Goal: Information Seeking & Learning: Learn about a topic

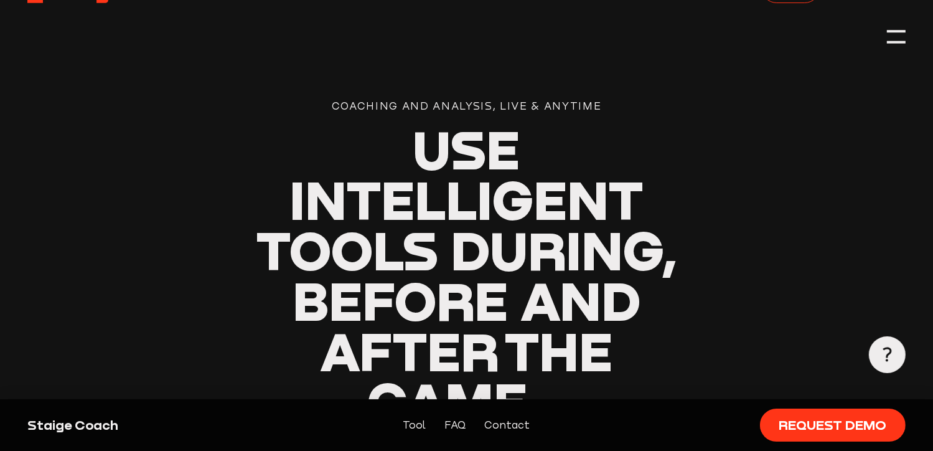
scroll to position [57, 0]
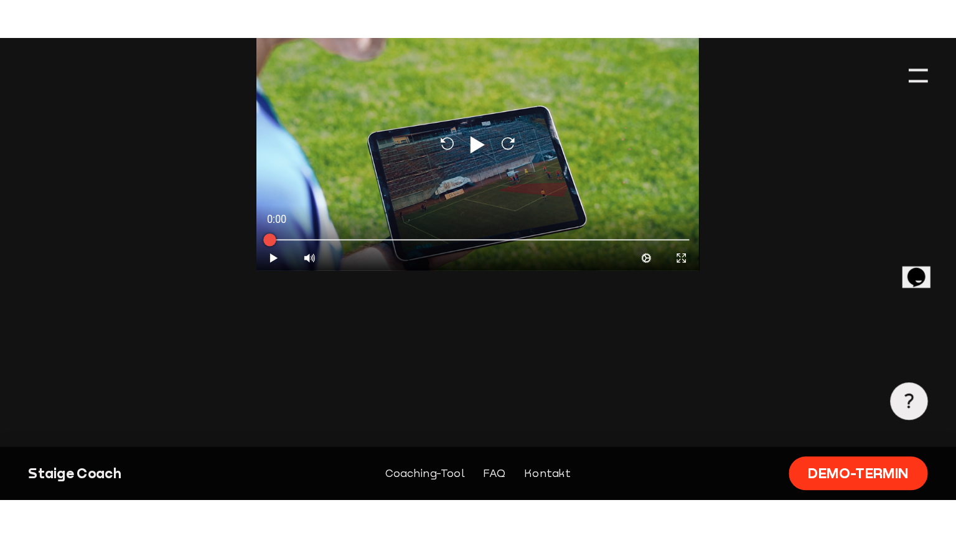
scroll to position [1103, 0]
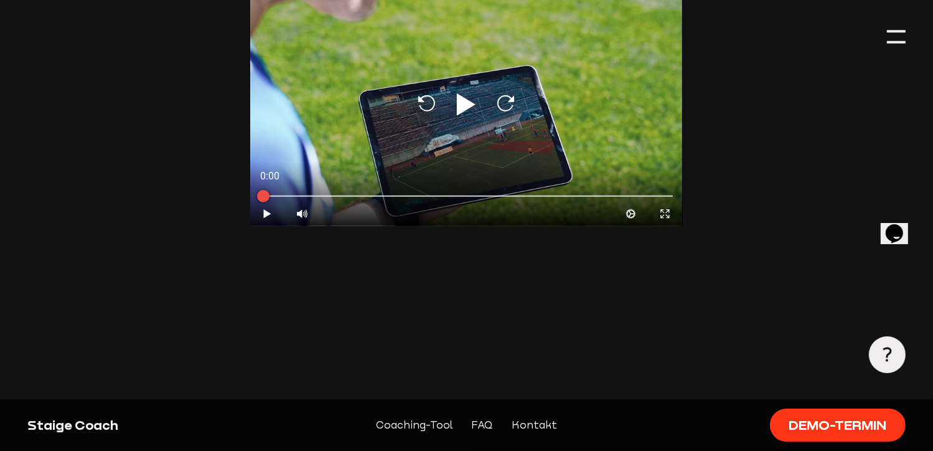
click at [468, 116] on icon at bounding box center [466, 104] width 19 height 22
type input "0.8"
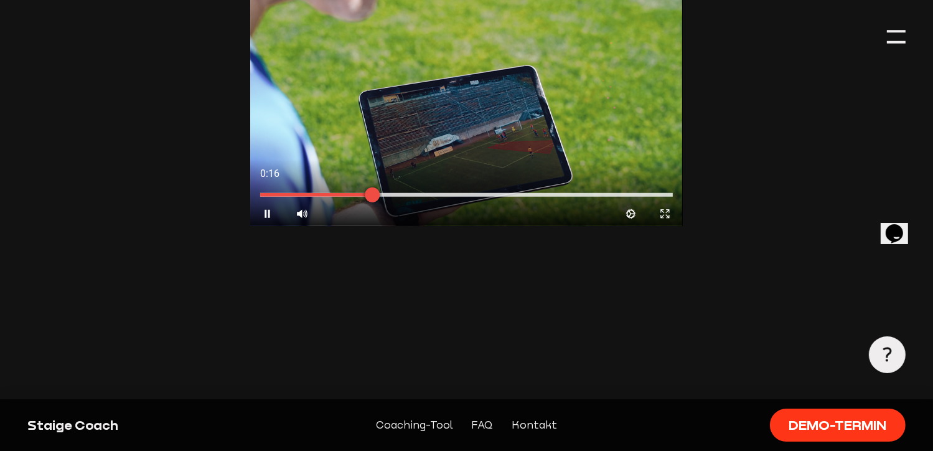
click at [308, 197] on div at bounding box center [466, 195] width 412 height 4
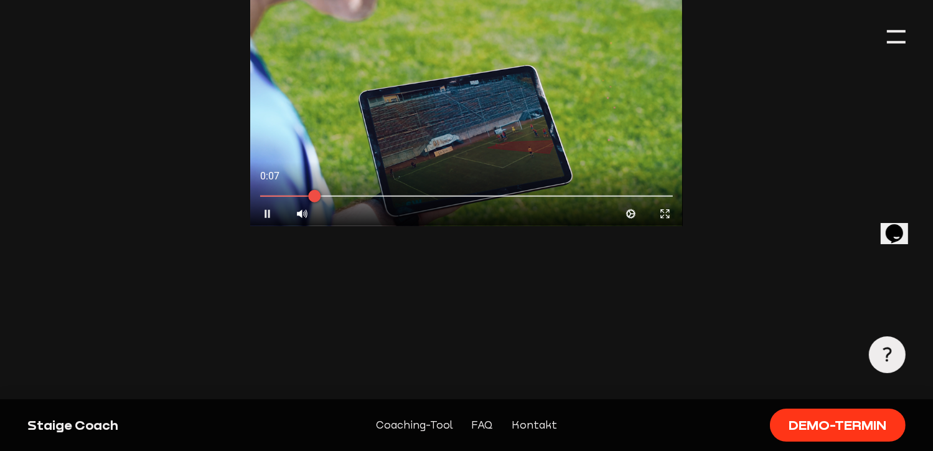
click at [268, 218] on icon at bounding box center [267, 214] width 5 height 8
drag, startPoint x: 670, startPoint y: 288, endPoint x: 677, endPoint y: 339, distance: 50.9
click at [669, 218] on icon at bounding box center [665, 214] width 8 height 8
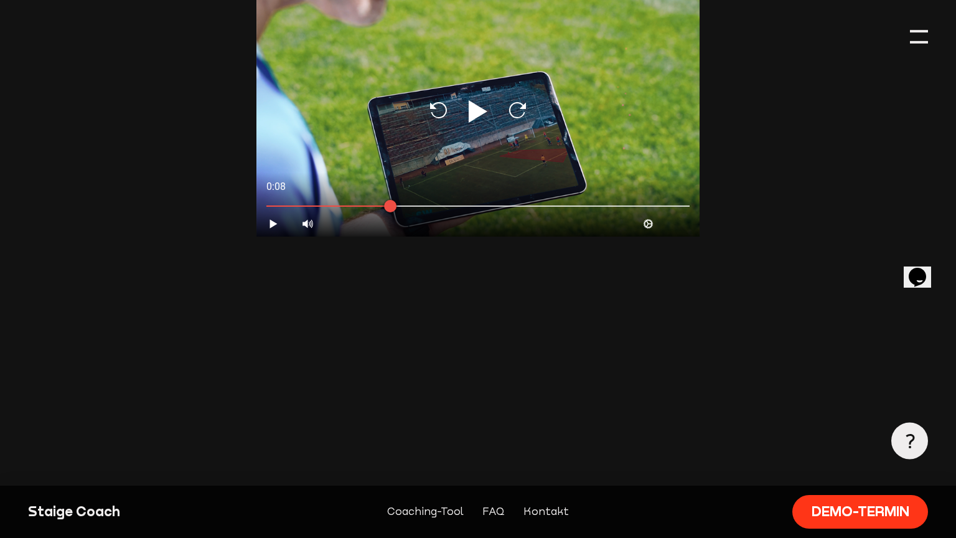
scroll to position [1239, 0]
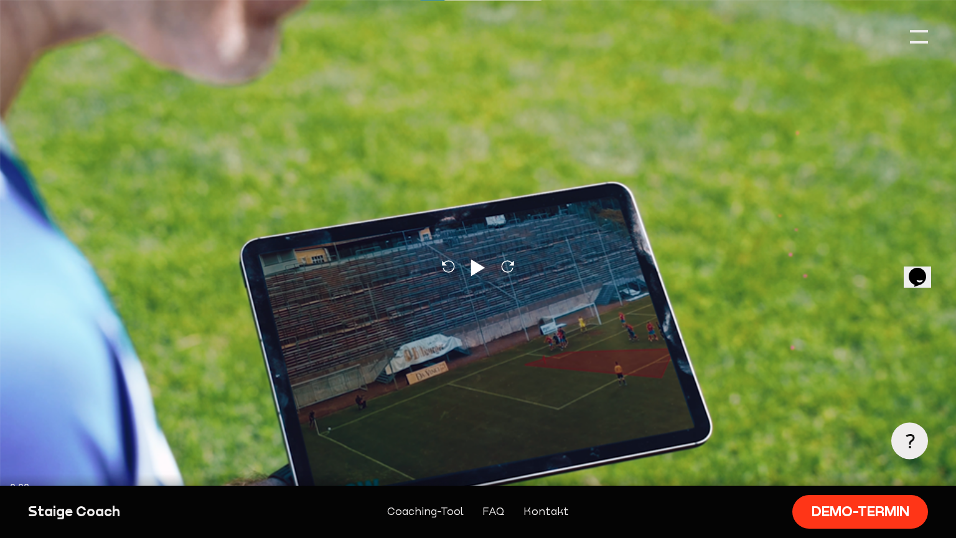
click at [16, 450] on icon at bounding box center [17, 525] width 7 height 9
click at [933, 450] on icon "Contract" at bounding box center [939, 526] width 12 height 12
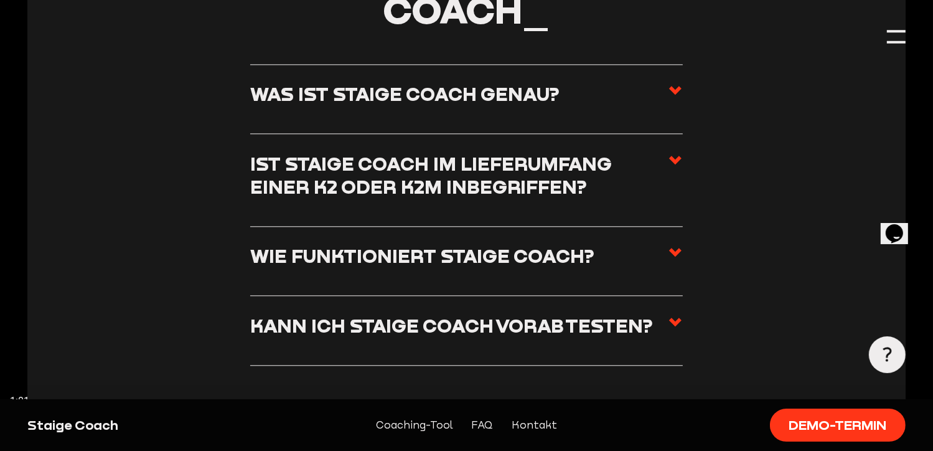
scroll to position [2906, 0]
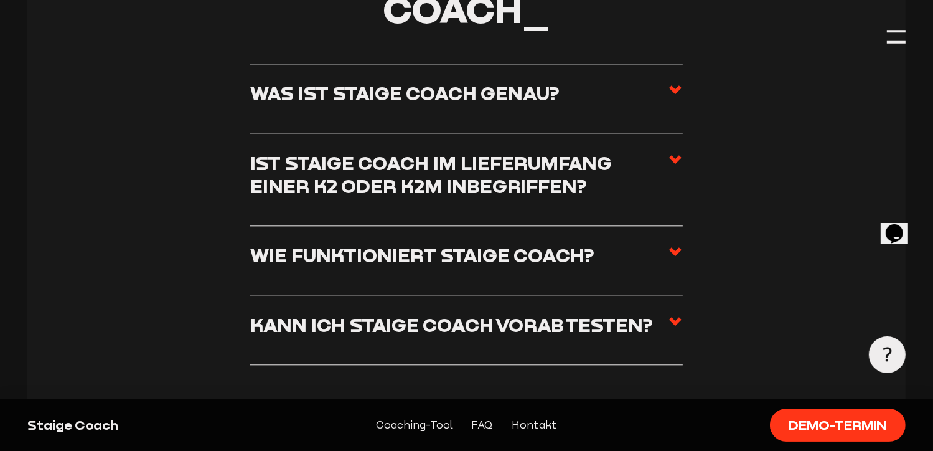
click at [677, 94] on use at bounding box center [675, 89] width 12 height 9
click at [0, 0] on input "Was ist Staige Coach genau?" at bounding box center [0, 0] width 0 height 0
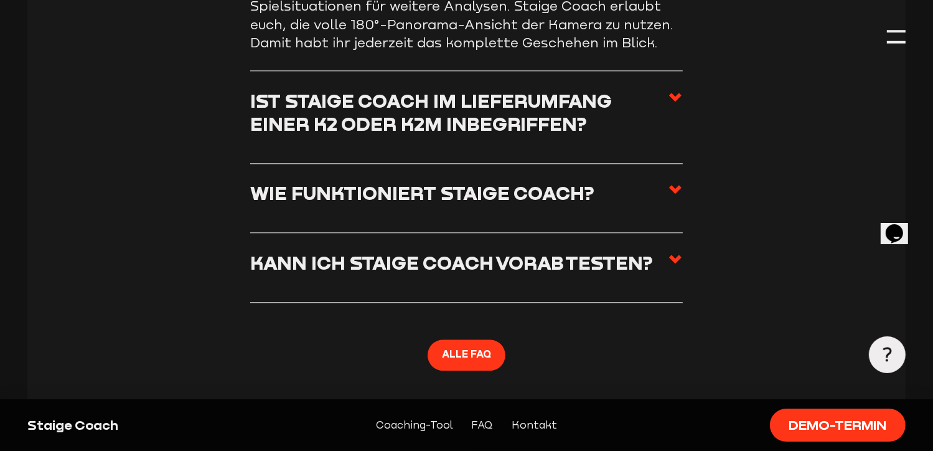
scroll to position [3153, 0]
click at [670, 101] on use at bounding box center [675, 96] width 12 height 9
click at [0, 0] on input "Ist Staige Coach im Lieferumfang einer K2 oder K2M inbegriffen?" at bounding box center [0, 0] width 0 height 0
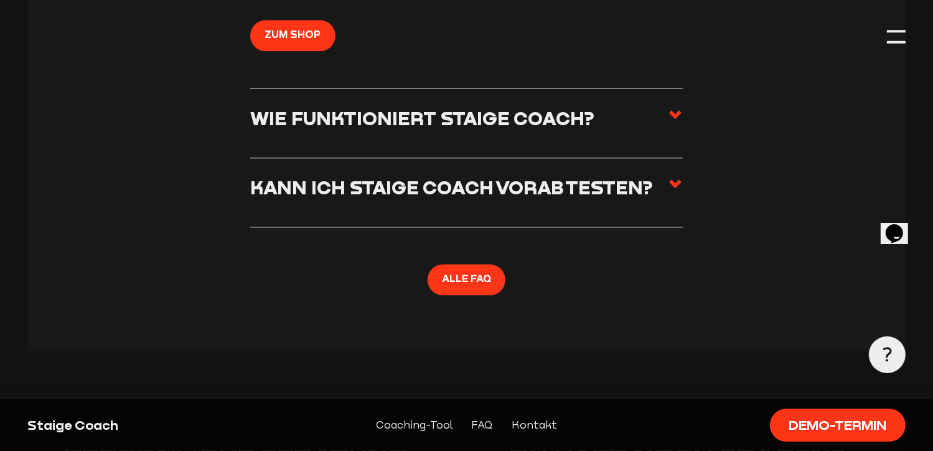
scroll to position [3204, 0]
click at [679, 118] on use at bounding box center [675, 114] width 12 height 9
click at [0, 0] on input "Wie funktioniert Staige Coach?" at bounding box center [0, 0] width 0 height 0
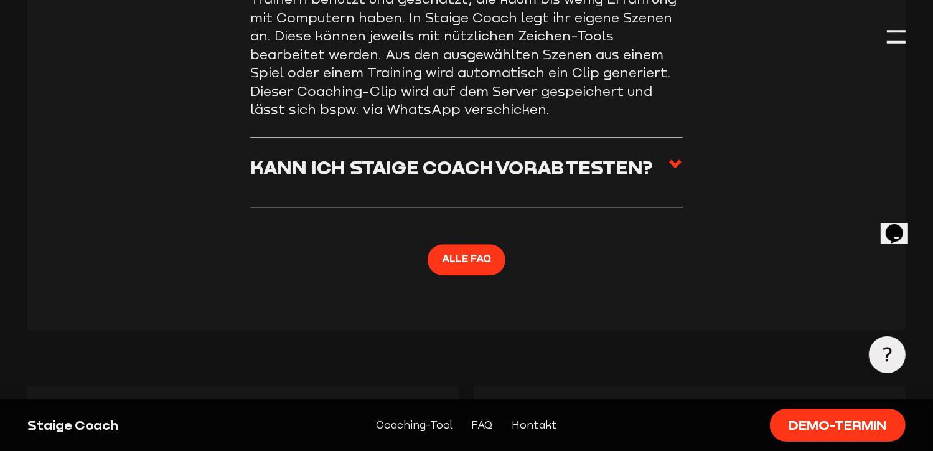
scroll to position [3221, 0]
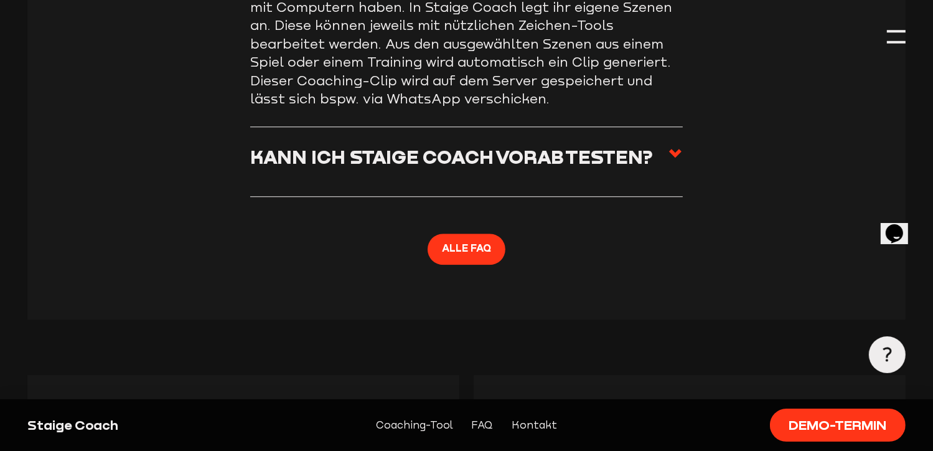
click at [0, 0] on input "Wie funktioniert Staige Coach?" at bounding box center [0, 0] width 0 height 0
click at [675, 161] on icon at bounding box center [675, 153] width 15 height 15
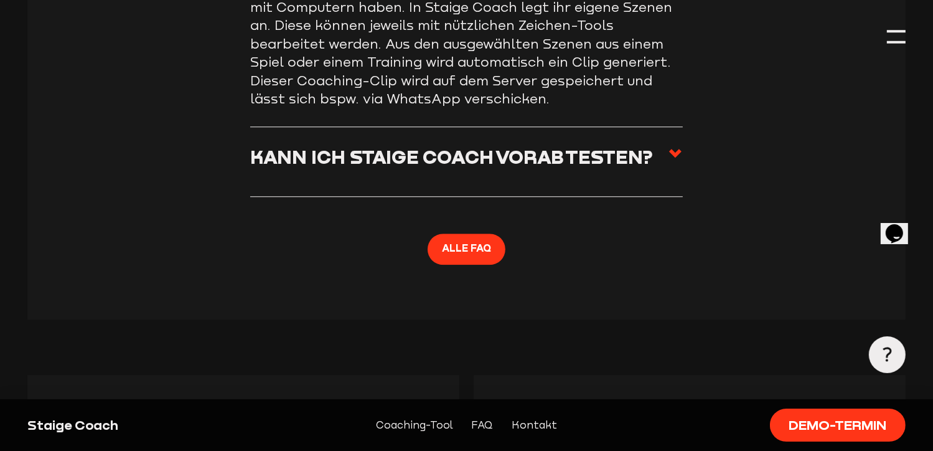
click at [0, 0] on input "Kann ich Staige Coach vorab testen?" at bounding box center [0, 0] width 0 height 0
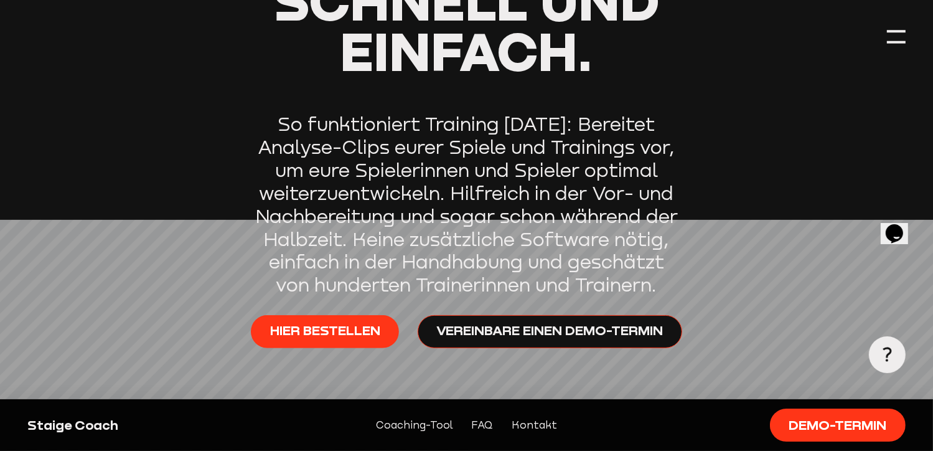
scroll to position [0, 0]
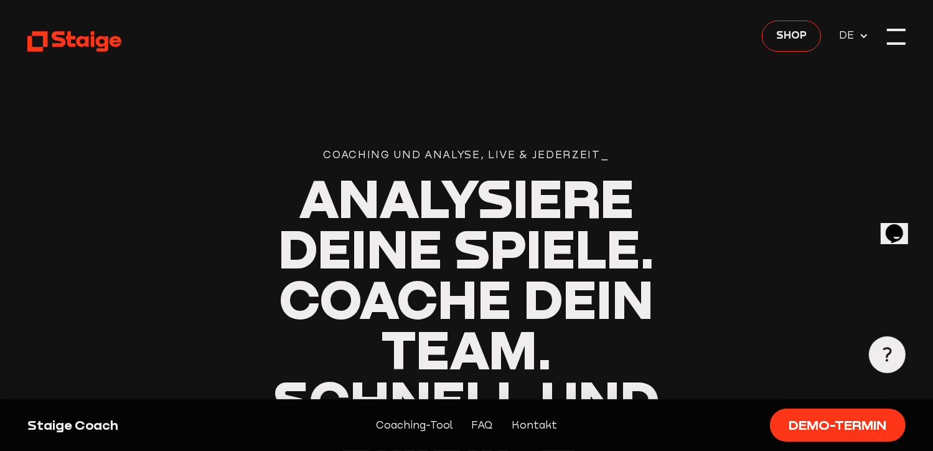
click at [898, 34] on div at bounding box center [896, 36] width 18 height 18
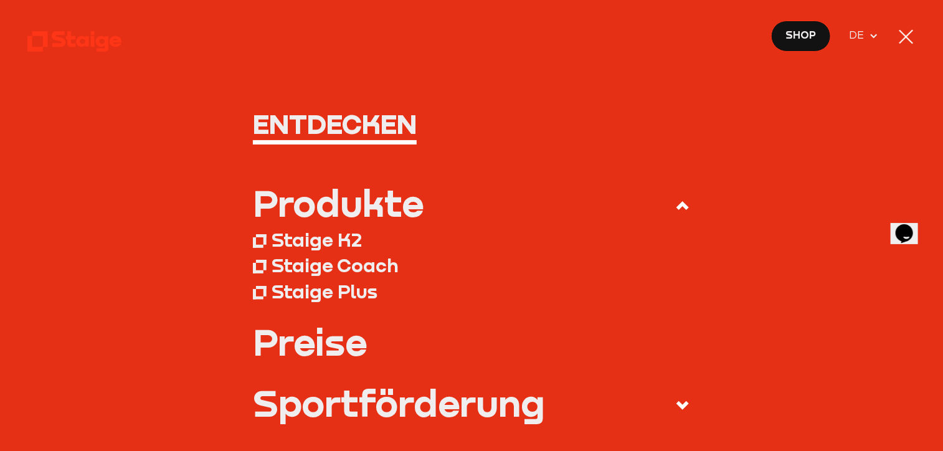
click at [906, 32] on div at bounding box center [905, 36] width 19 height 19
